Goal: Check status: Check status

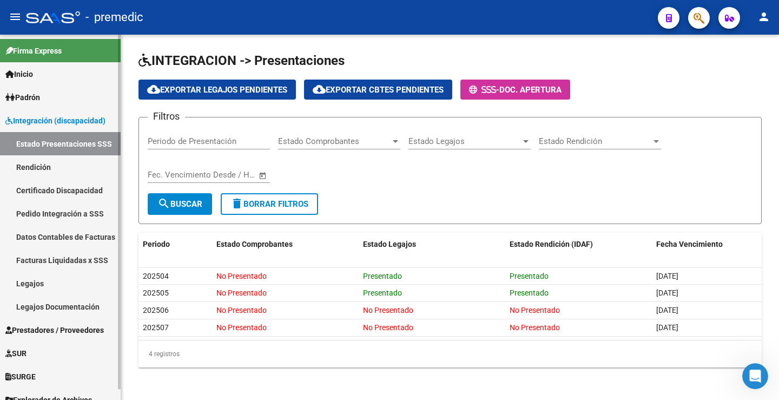
click at [51, 169] on link "Rendición" at bounding box center [60, 166] width 121 height 23
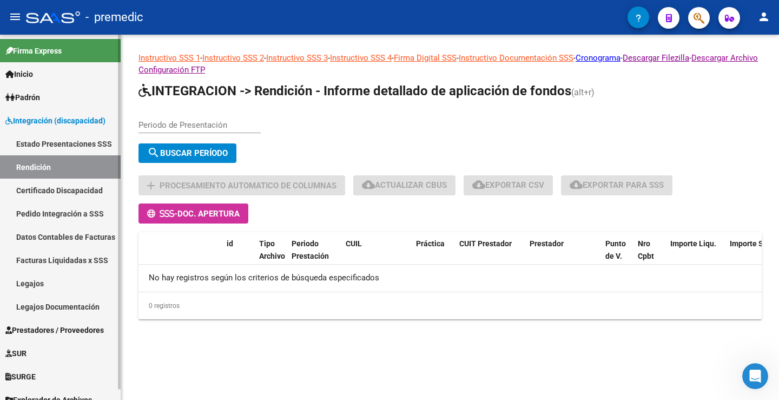
click at [96, 142] on link "Estado Presentaciones SSS" at bounding box center [60, 143] width 121 height 23
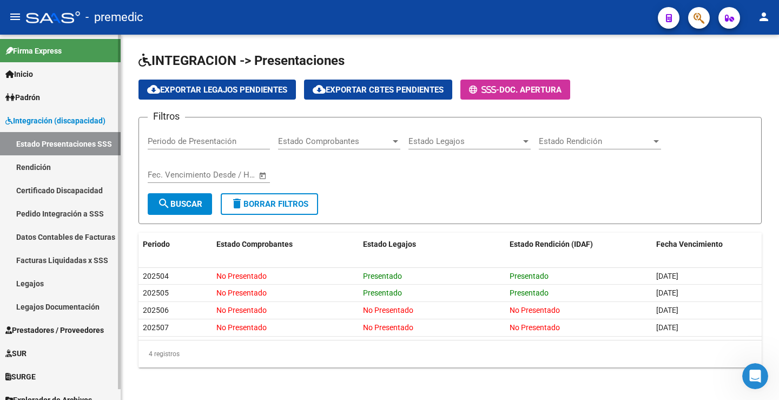
click at [52, 167] on link "Rendición" at bounding box center [60, 166] width 121 height 23
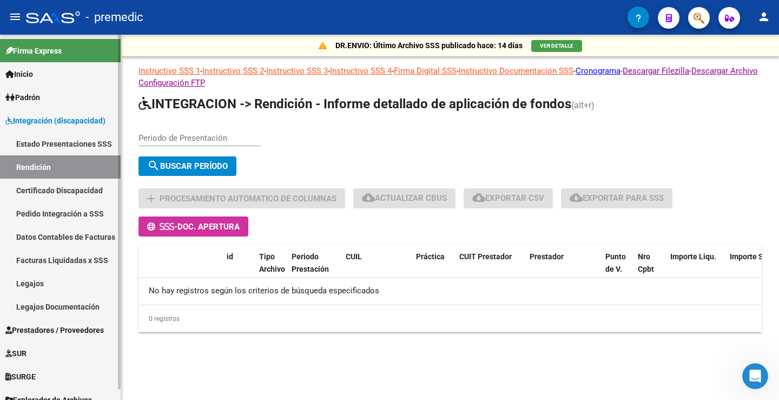
click at [59, 150] on link "Estado Presentaciones SSS" at bounding box center [60, 143] width 121 height 23
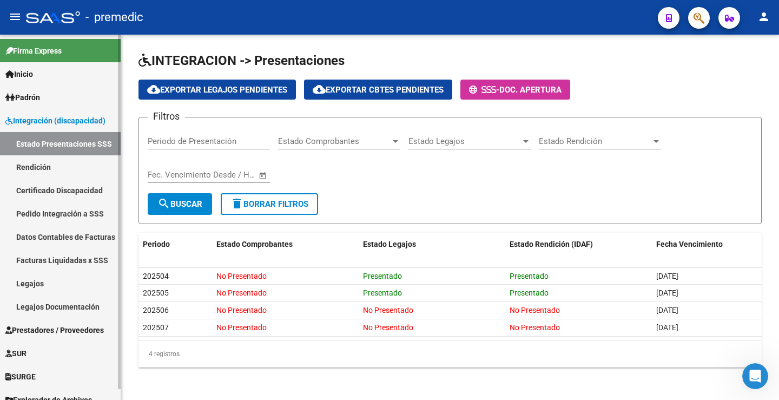
click at [65, 257] on link "Facturas Liquidadas x SSS" at bounding box center [60, 259] width 121 height 23
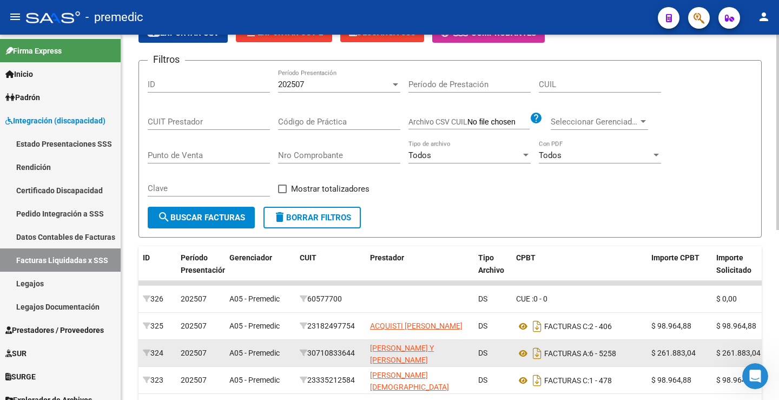
scroll to position [196, 0]
